Goal: Task Accomplishment & Management: Manage account settings

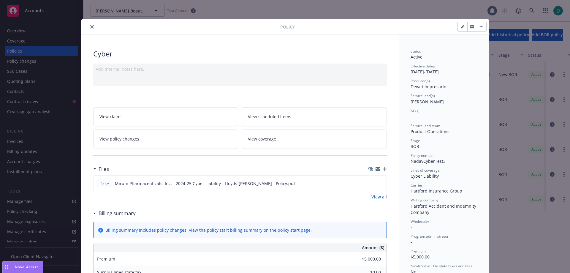
click at [92, 27] on button "close" at bounding box center [92, 26] width 7 height 7
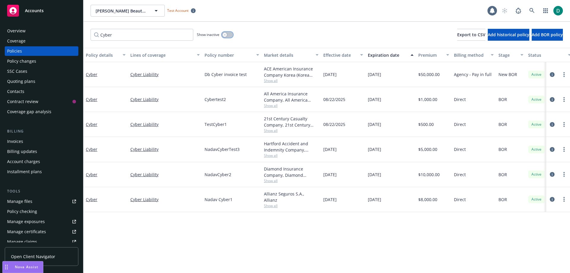
click at [230, 35] on button "button" at bounding box center [227, 35] width 11 height 6
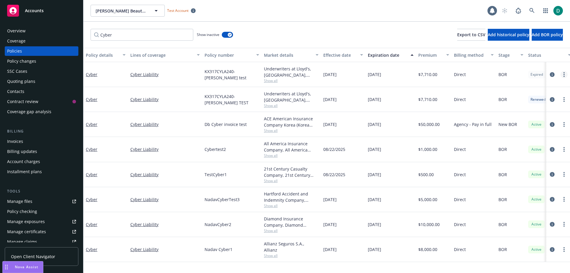
click at [565, 75] on link "more" at bounding box center [564, 74] width 7 height 7
click at [91, 75] on link "Cyber" at bounding box center [92, 75] width 12 height 6
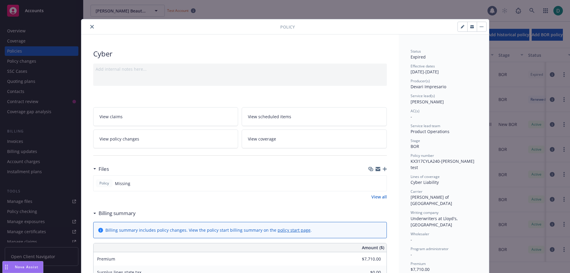
click at [461, 26] on icon "button" at bounding box center [462, 27] width 3 height 3
select select "BOR"
select select "other"
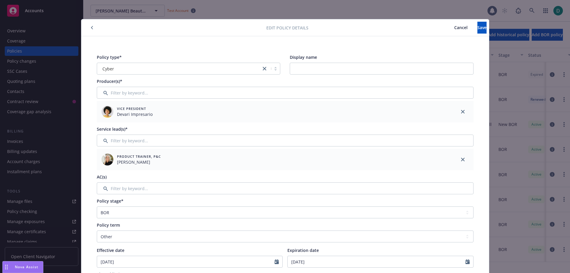
click at [455, 26] on span "Cancel" at bounding box center [461, 28] width 13 height 6
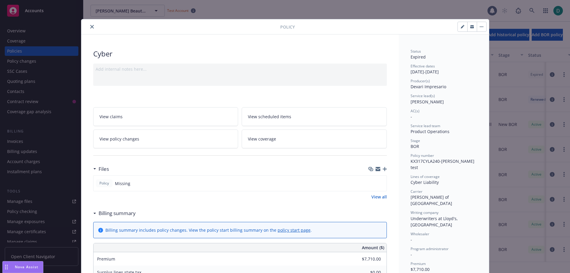
click at [91, 28] on icon "close" at bounding box center [92, 27] width 4 height 4
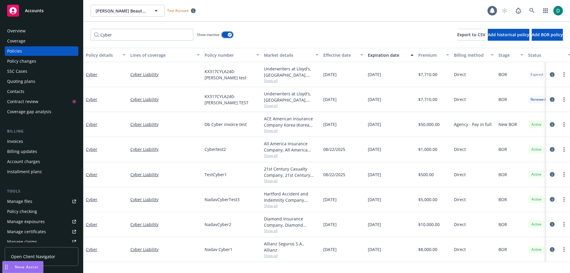
click at [224, 34] on button "button" at bounding box center [227, 35] width 11 height 6
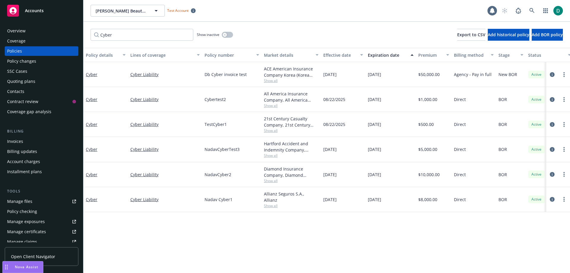
click at [20, 52] on div "Policies" at bounding box center [14, 51] width 15 height 10
click at [230, 35] on button "button" at bounding box center [227, 35] width 11 height 6
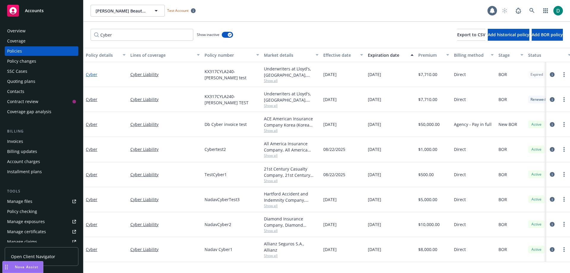
click at [92, 75] on link "Cyber" at bounding box center [92, 75] width 12 height 6
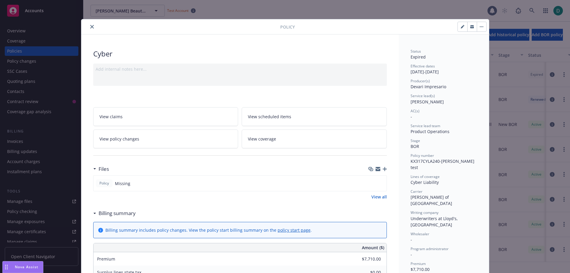
click at [459, 29] on button "button" at bounding box center [463, 27] width 10 height 10
select select "BOR"
select select "other"
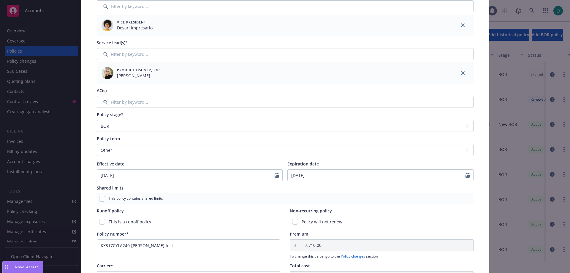
scroll to position [89, 0]
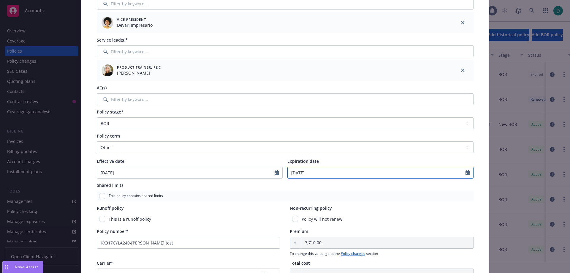
select select "3"
click at [320, 172] on input "[DATE]" at bounding box center [377, 172] width 178 height 11
type input "[DATE]"
click at [356, 152] on select "Select policy term 12 Month 6 Month 4 Month 3 Month 2 Month 1 Month 36 Month (3…" at bounding box center [285, 147] width 377 height 12
click at [335, 157] on div "Policy term Select policy term 12 Month 6 Month 4 Month 3 Month 2 Month 1 Month…" at bounding box center [285, 156] width 377 height 46
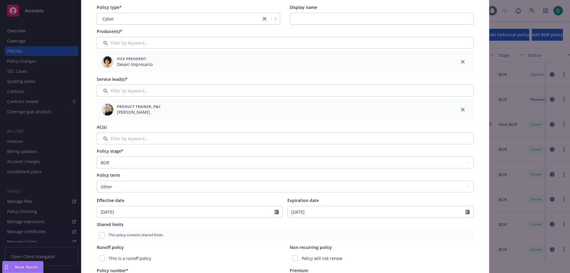
scroll to position [0, 0]
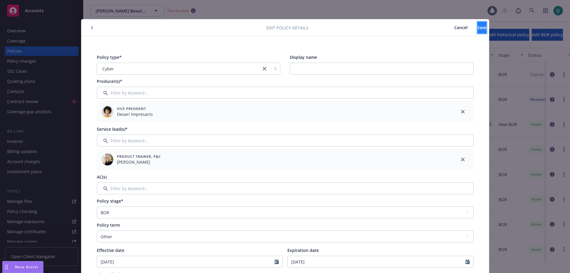
click at [478, 25] on span "Save" at bounding box center [482, 28] width 9 height 6
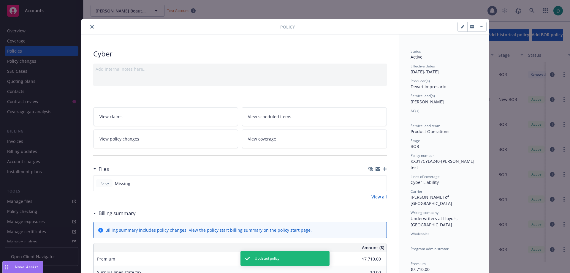
click at [90, 28] on icon "close" at bounding box center [92, 27] width 4 height 4
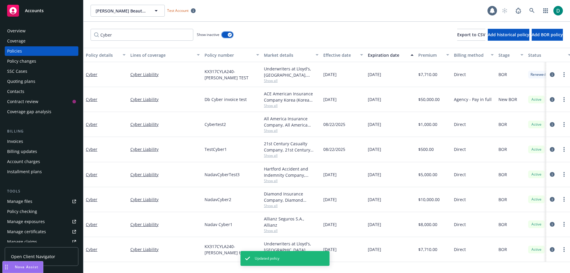
click at [226, 33] on button "button" at bounding box center [227, 35] width 11 height 6
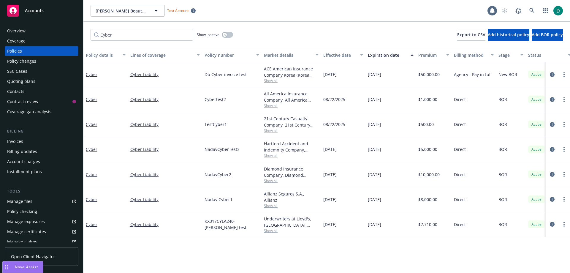
click at [18, 52] on div "Policies" at bounding box center [14, 51] width 15 height 10
click at [229, 35] on button "button" at bounding box center [227, 35] width 11 height 6
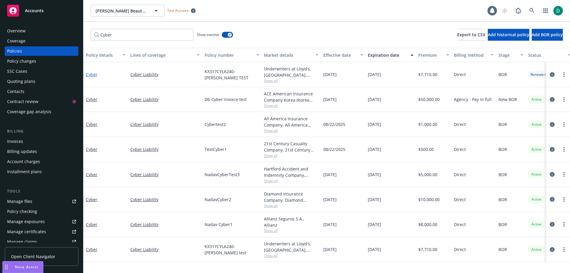
click at [95, 74] on link "Cyber" at bounding box center [92, 75] width 12 height 6
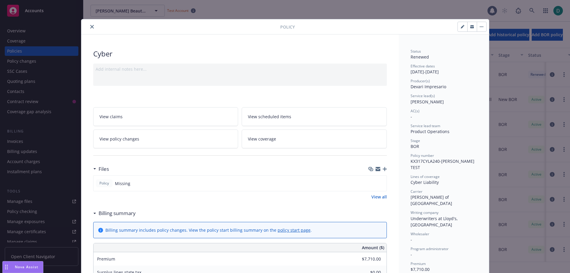
click at [460, 29] on button "button" at bounding box center [463, 27] width 10 height 10
select select "BOR"
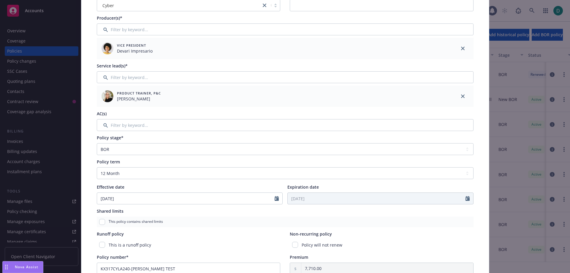
scroll to position [89, 0]
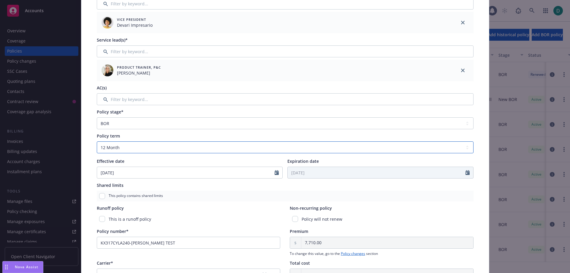
click at [217, 147] on select "Select policy term 12 Month 6 Month 4 Month 3 Month 2 Month 1 Month 36 Month (3…" at bounding box center [285, 147] width 377 height 12
select select "other"
click at [97, 141] on select "Select policy term 12 Month 6 Month 4 Month 3 Month 2 Month 1 Month 36 Month (3…" at bounding box center [285, 147] width 377 height 12
click at [307, 172] on input "Expiration date" at bounding box center [377, 172] width 178 height 11
select select "8"
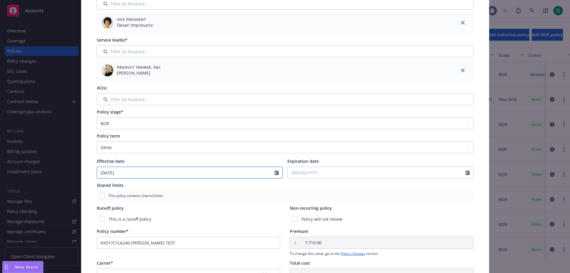
select select "3"
click at [122, 174] on input "[DATE]" at bounding box center [186, 172] width 178 height 11
click at [122, 149] on select "Select policy term 12 Month 6 Month 4 Month 3 Month 2 Month 1 Month 36 Month (3…" at bounding box center [285, 147] width 377 height 12
click at [124, 168] on input "[DATE]" at bounding box center [186, 172] width 178 height 11
select select "3"
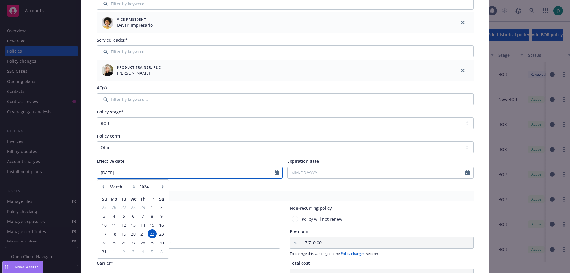
type input "[DATE]"
click at [132, 163] on div "Effective date" at bounding box center [190, 161] width 186 height 6
drag, startPoint x: 184, startPoint y: 156, endPoint x: 183, endPoint y: 153, distance: 3.0
click at [183, 156] on div "Policy term Select policy term 12 Month 6 Month 4 Month 3 Month 2 Month 1 Month…" at bounding box center [285, 156] width 377 height 46
click at [183, 152] on select "Select policy term 12 Month 6 Month 4 Month 3 Month 2 Month 1 Month 36 Month (3…" at bounding box center [285, 147] width 377 height 12
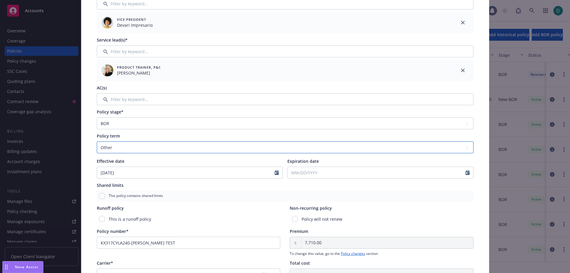
select select "12"
click at [97, 141] on select "Select policy term 12 Month 6 Month 4 Month 3 Month 2 Month 1 Month 36 Month (3…" at bounding box center [285, 147] width 377 height 12
type input "[DATE]"
click at [171, 146] on select "Select policy term 12 Month 6 Month 4 Month 3 Month 2 Month 1 Month 36 Month (3…" at bounding box center [285, 147] width 377 height 12
select select "other"
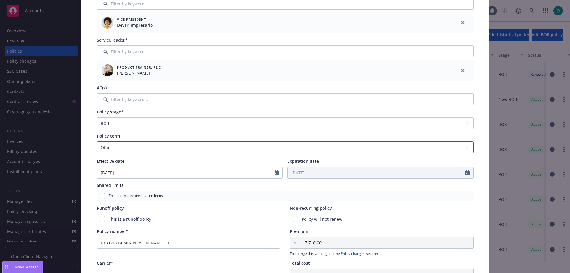
click at [97, 141] on select "Select policy term 12 Month 6 Month 4 Month 3 Month 2 Month 1 Month 36 Month (3…" at bounding box center [285, 147] width 377 height 12
select select "8"
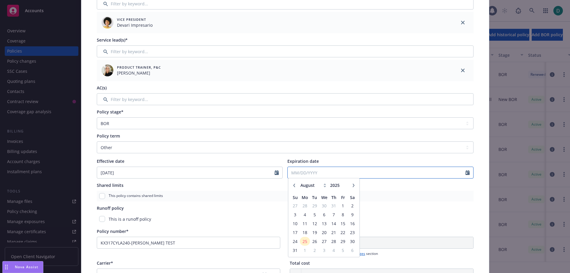
click at [328, 174] on input "Expiration date" at bounding box center [377, 172] width 178 height 11
type input "[DATE]"
click at [342, 161] on div "Expiration date" at bounding box center [381, 161] width 186 height 6
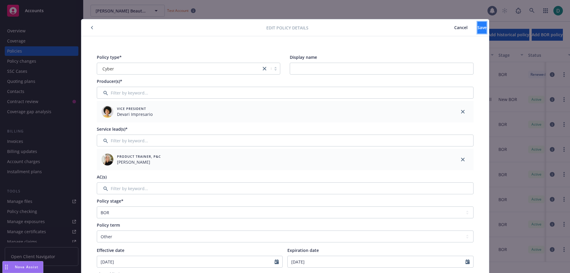
click at [478, 29] on span "Save" at bounding box center [482, 28] width 9 height 6
click at [455, 25] on span "Cancel" at bounding box center [461, 28] width 13 height 6
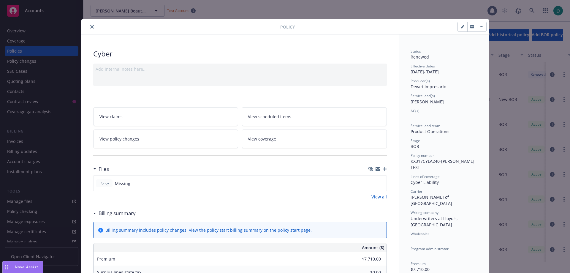
click at [89, 27] on button "close" at bounding box center [92, 26] width 7 height 7
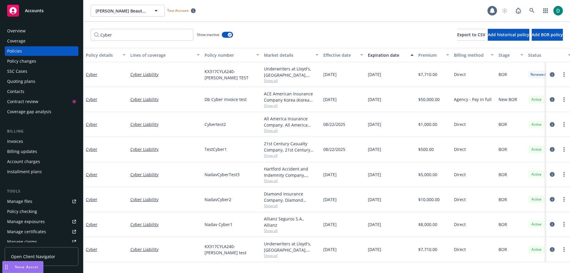
click at [18, 51] on div "Policies" at bounding box center [14, 51] width 15 height 10
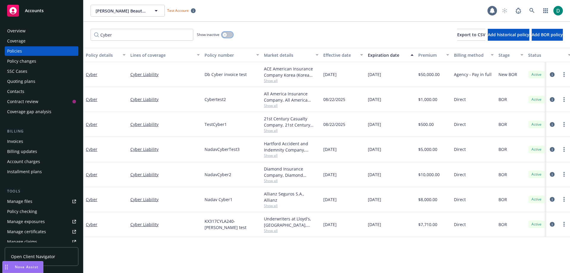
click at [229, 33] on button "button" at bounding box center [227, 35] width 11 height 6
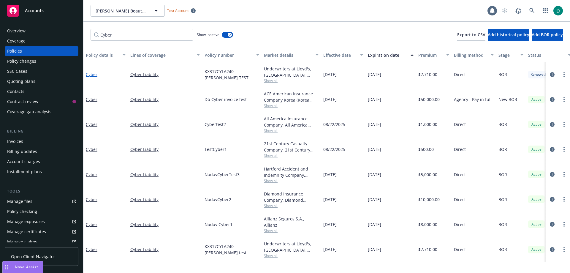
click at [94, 75] on link "Cyber" at bounding box center [92, 75] width 12 height 6
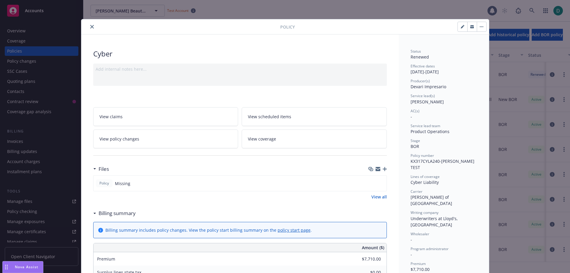
scroll to position [18, 0]
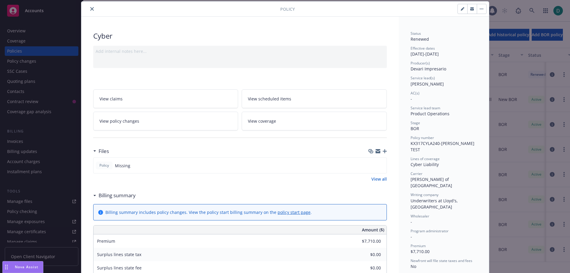
click at [461, 10] on icon "button" at bounding box center [462, 9] width 3 height 3
select select "BOR"
select select "12"
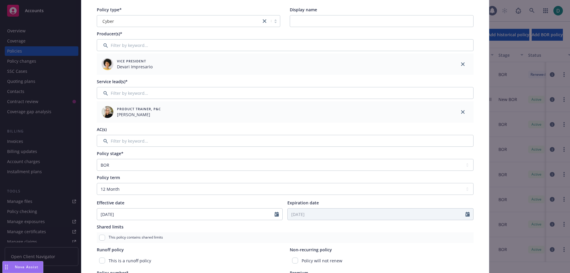
scroll to position [77, 0]
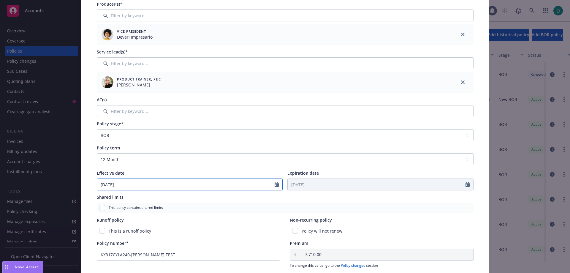
select select "3"
click at [165, 186] on input "[DATE]" at bounding box center [186, 184] width 178 height 11
type input "[DATE]"
click at [181, 171] on div "Effective date" at bounding box center [190, 173] width 186 height 6
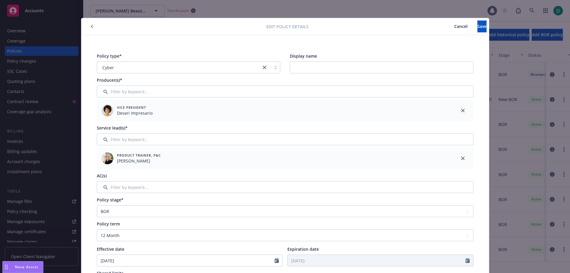
scroll to position [0, 0]
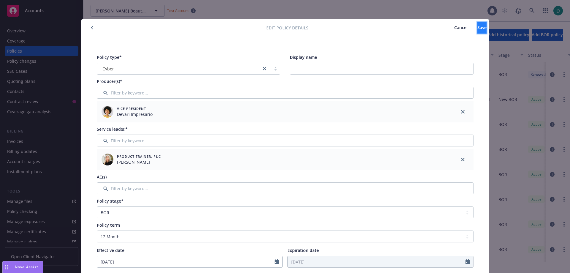
click at [478, 24] on button "Save" at bounding box center [482, 28] width 9 height 12
click at [455, 27] on span "Cancel" at bounding box center [461, 28] width 13 height 6
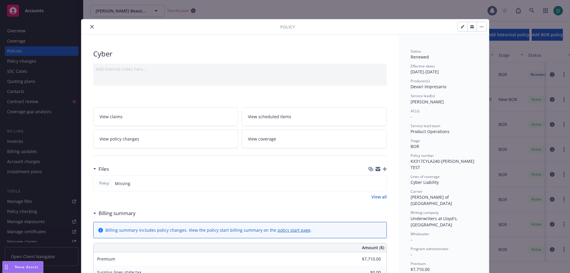
click at [89, 24] on button "close" at bounding box center [92, 26] width 7 height 7
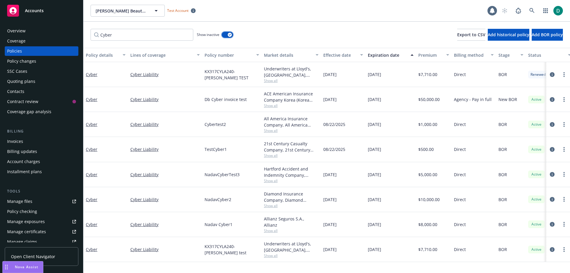
click at [223, 33] on button "button" at bounding box center [227, 35] width 11 height 6
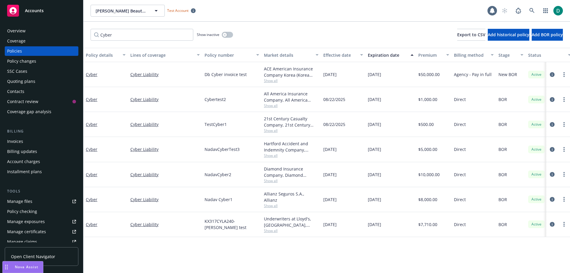
click at [24, 48] on div "Policies" at bounding box center [41, 51] width 69 height 10
click at [229, 37] on button "button" at bounding box center [227, 35] width 11 height 6
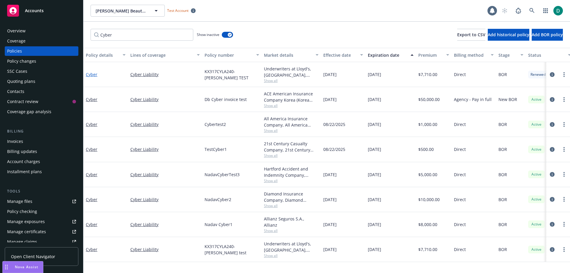
click at [90, 76] on link "Cyber" at bounding box center [92, 75] width 12 height 6
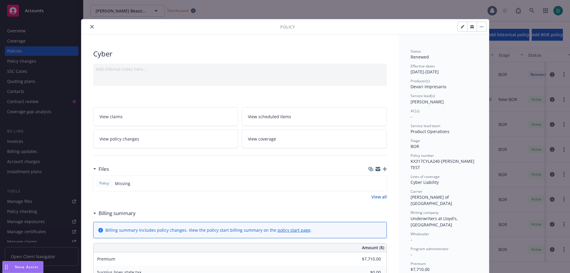
scroll to position [18, 0]
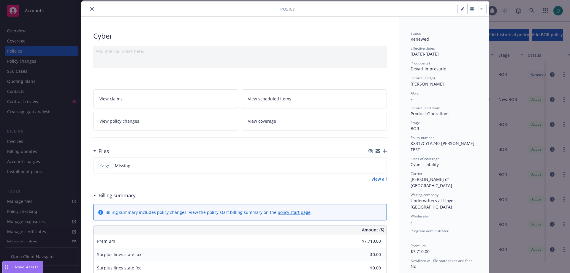
click at [462, 9] on icon "button" at bounding box center [463, 9] width 4 height 4
select select "BOR"
select select "12"
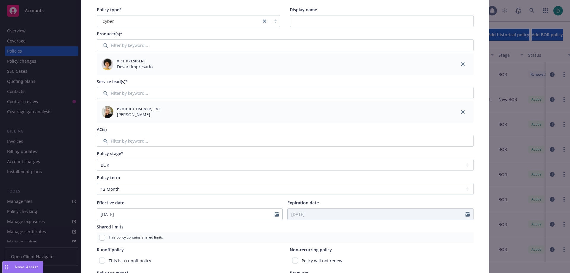
scroll to position [77, 0]
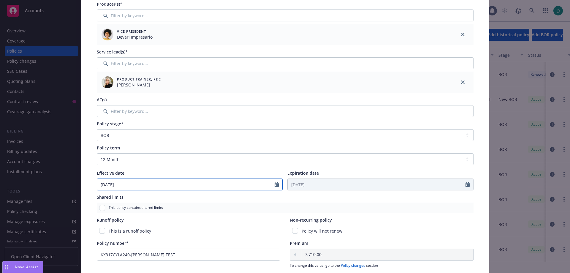
select select "3"
click at [137, 189] on input "[DATE]" at bounding box center [186, 184] width 178 height 11
type input "[DATE]"
click at [148, 176] on div "Effective date [DATE] January February March April May June July August Septemb…" at bounding box center [190, 180] width 186 height 21
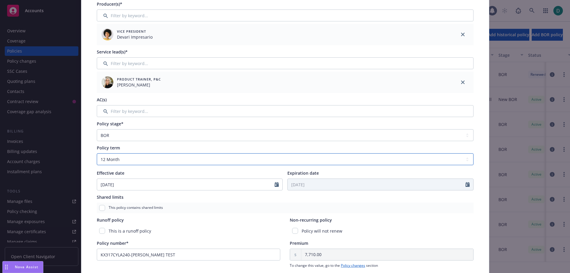
click at [122, 160] on select "Select policy term 12 Month 6 Month 4 Month 3 Month 2 Month 1 Month 36 Month (3…" at bounding box center [285, 159] width 377 height 12
select select "other"
click at [97, 153] on select "Select policy term 12 Month 6 Month 4 Month 3 Month 2 Month 1 Month 36 Month (3…" at bounding box center [285, 159] width 377 height 12
select select "8"
click at [323, 185] on input "Expiration date" at bounding box center [377, 184] width 178 height 11
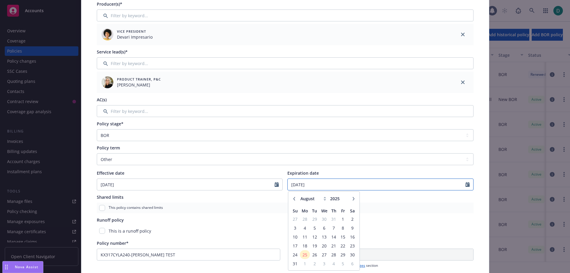
type input "[DATE]"
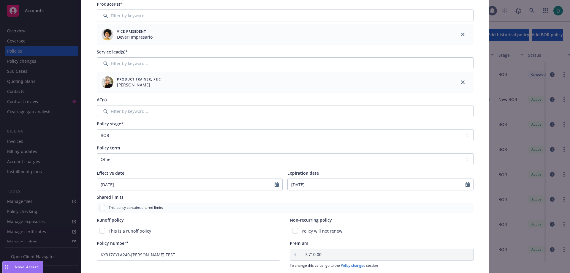
click at [394, 205] on div "This policy contains shared limits" at bounding box center [285, 208] width 377 height 11
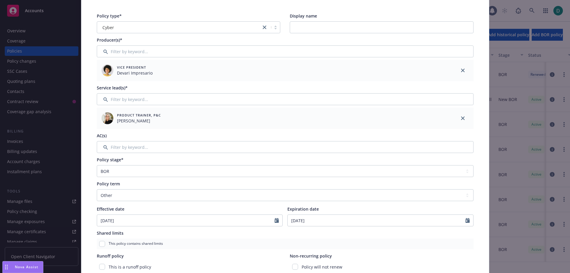
scroll to position [0, 0]
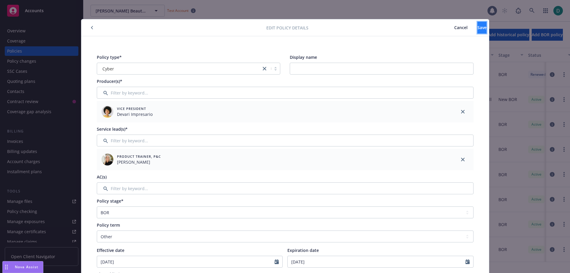
click at [478, 27] on span "Save" at bounding box center [482, 28] width 9 height 6
click at [447, 25] on button "Cancel" at bounding box center [461, 28] width 33 height 12
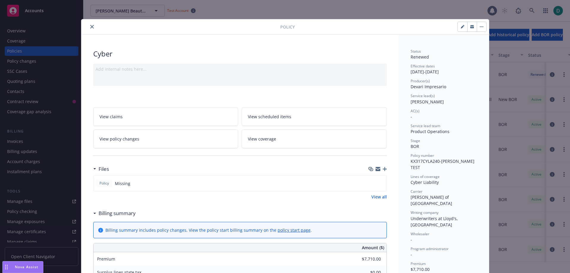
click at [90, 26] on icon "close" at bounding box center [92, 27] width 4 height 4
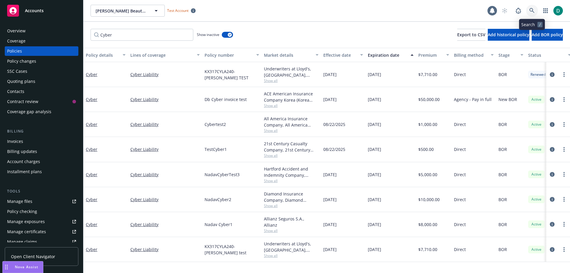
click at [532, 11] on icon at bounding box center [532, 10] width 5 height 5
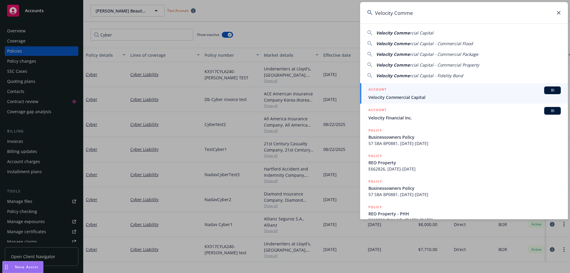
type input "Velocity Comme"
click at [409, 100] on span "Velocity Commercial Capital" at bounding box center [465, 97] width 193 height 6
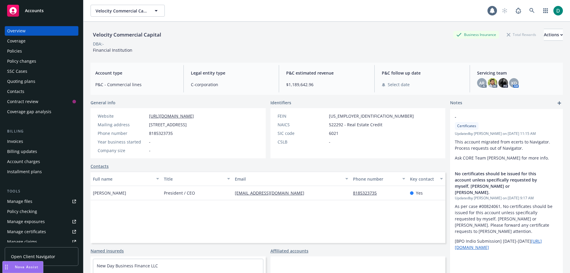
click at [26, 49] on div "Policies" at bounding box center [41, 51] width 69 height 10
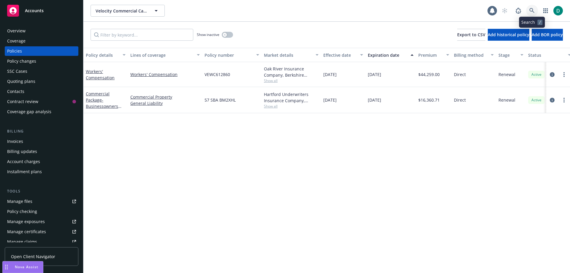
click at [535, 16] on link at bounding box center [532, 11] width 12 height 12
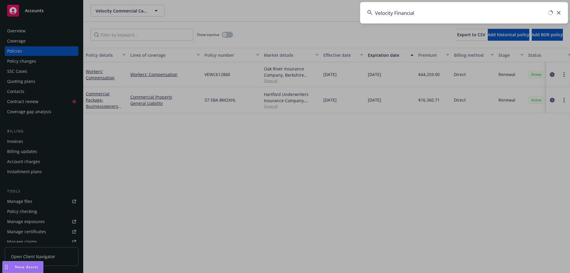
type input "Velocity Financial"
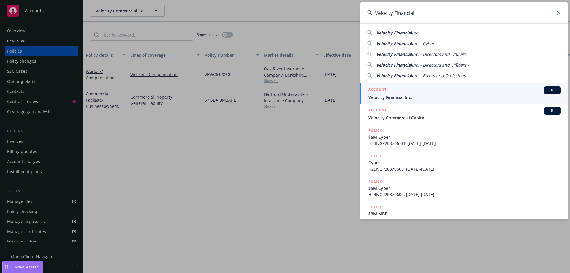
click at [410, 96] on span "Velocity Financial Inc." at bounding box center [465, 97] width 193 height 6
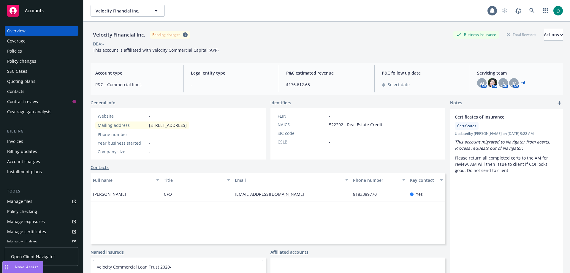
click at [22, 52] on div "Policies" at bounding box center [41, 51] width 69 height 10
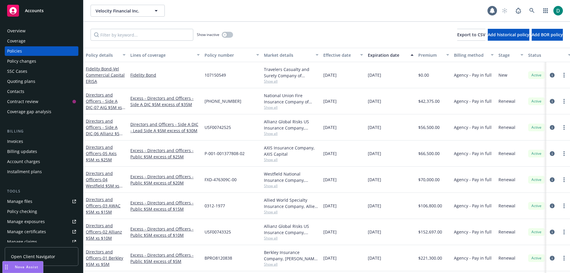
click at [23, 143] on div "Invoices" at bounding box center [41, 142] width 69 height 10
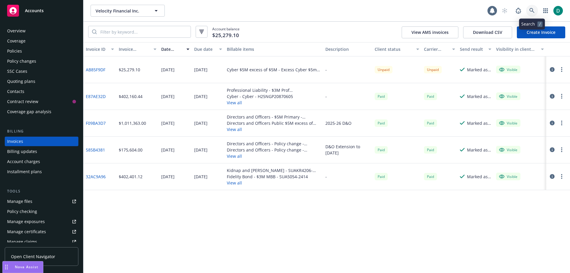
click at [533, 13] on link at bounding box center [532, 11] width 12 height 12
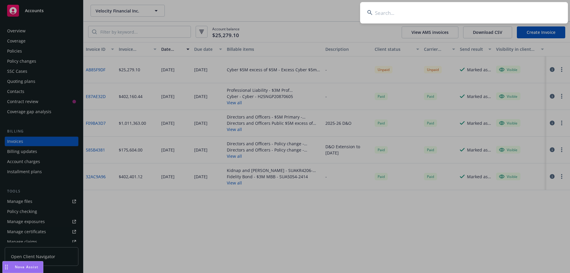
click at [416, 14] on input at bounding box center [464, 12] width 208 height 21
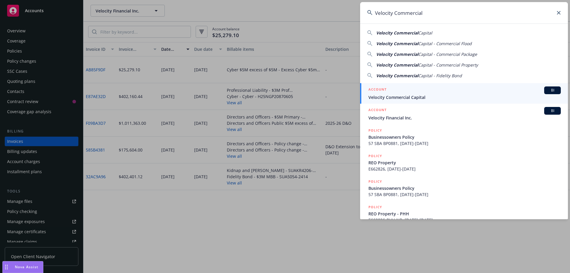
type input "Velocity Commercial"
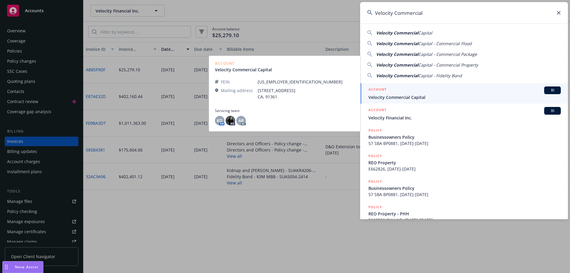
click at [392, 94] on span "Velocity Commercial Capital" at bounding box center [465, 97] width 193 height 6
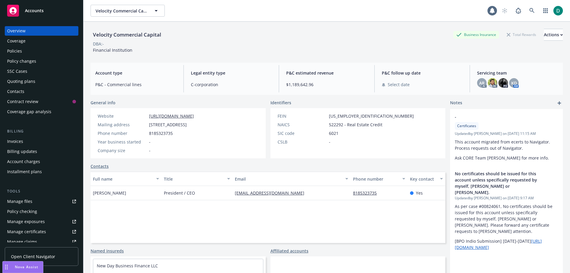
click at [21, 140] on div "Invoices" at bounding box center [15, 142] width 16 height 10
